Goal: Find specific page/section: Find specific page/section

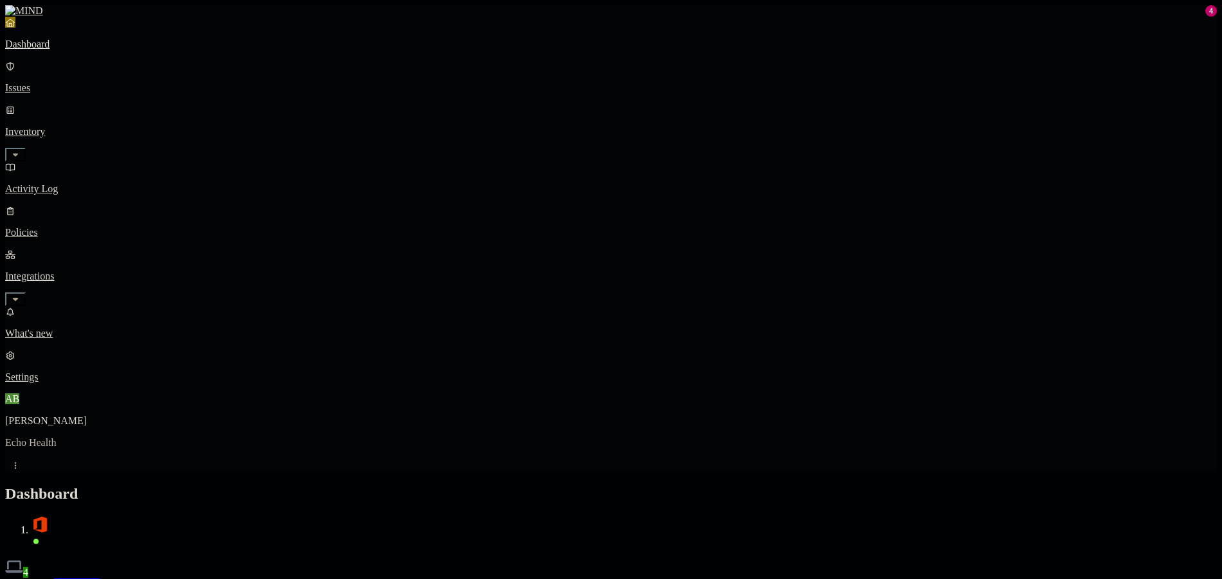
scroll to position [152, 0]
click at [151, 579] on button "Prevention" at bounding box center [125, 586] width 51 height 14
drag, startPoint x: 122, startPoint y: 172, endPoint x: 69, endPoint y: 220, distance: 71.5
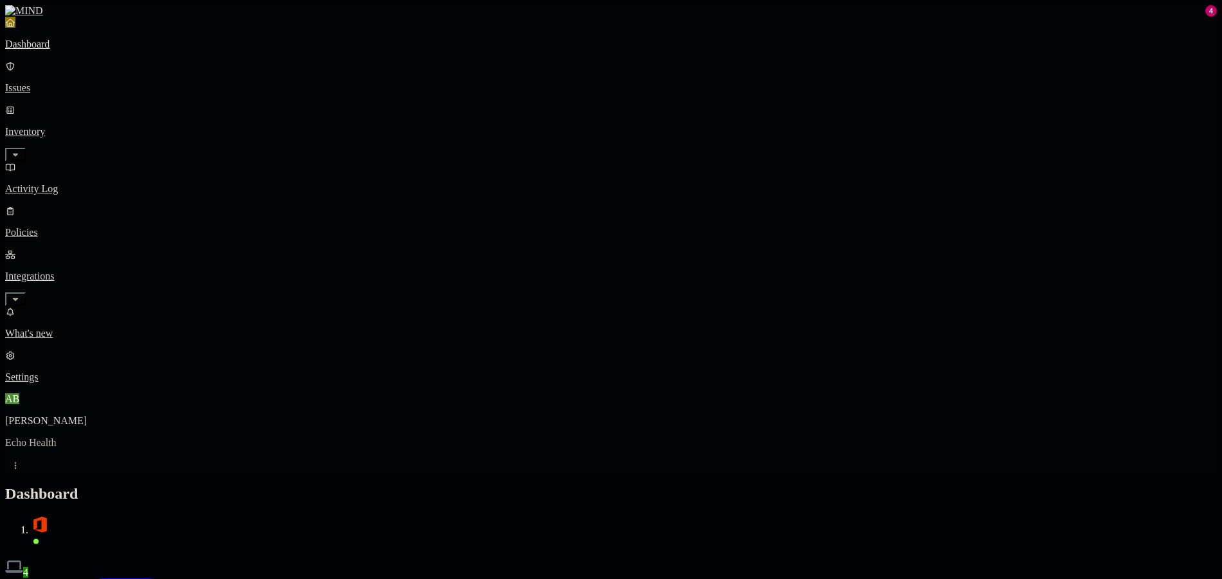
click at [21, 295] on icon "button" at bounding box center [15, 299] width 10 height 8
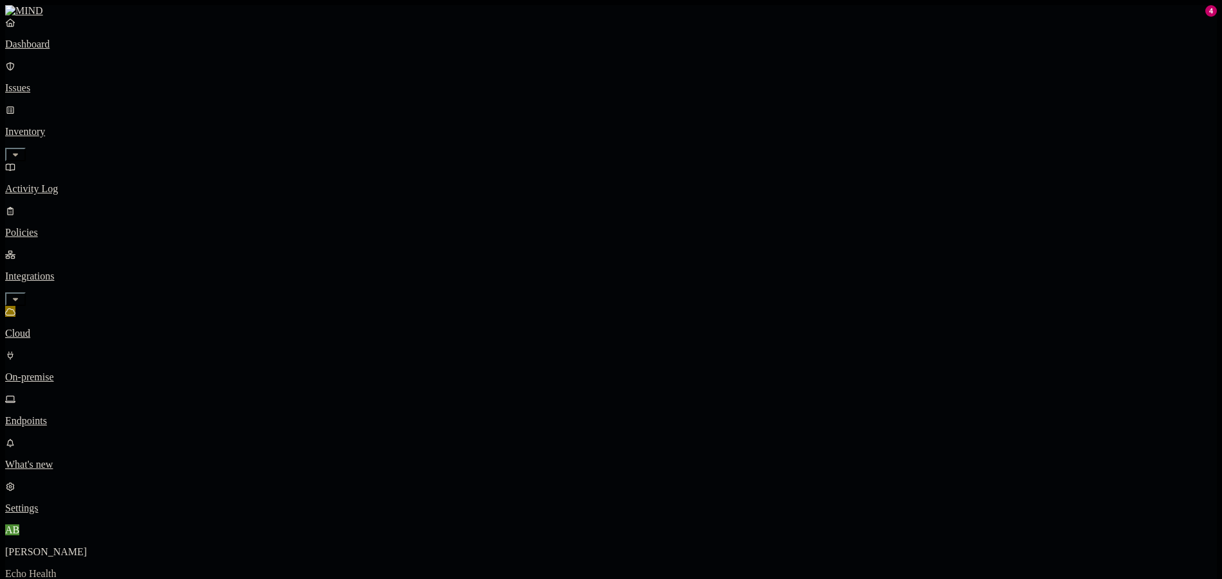
click at [73, 415] on p "Endpoints" at bounding box center [610, 421] width 1211 height 12
